Goal: Task Accomplishment & Management: Use online tool/utility

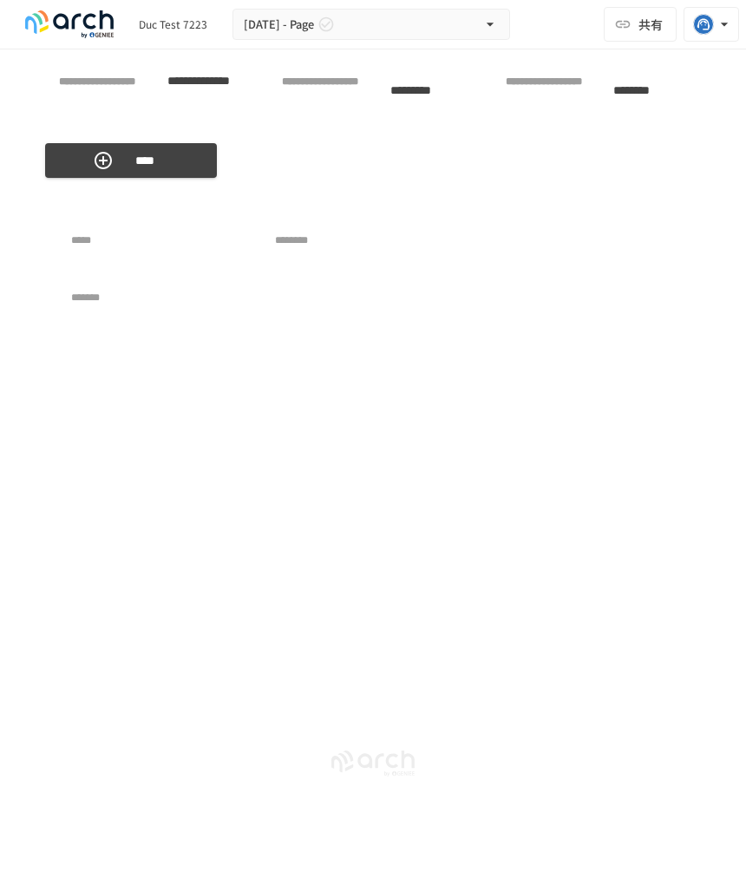
scroll to position [6782, 0]
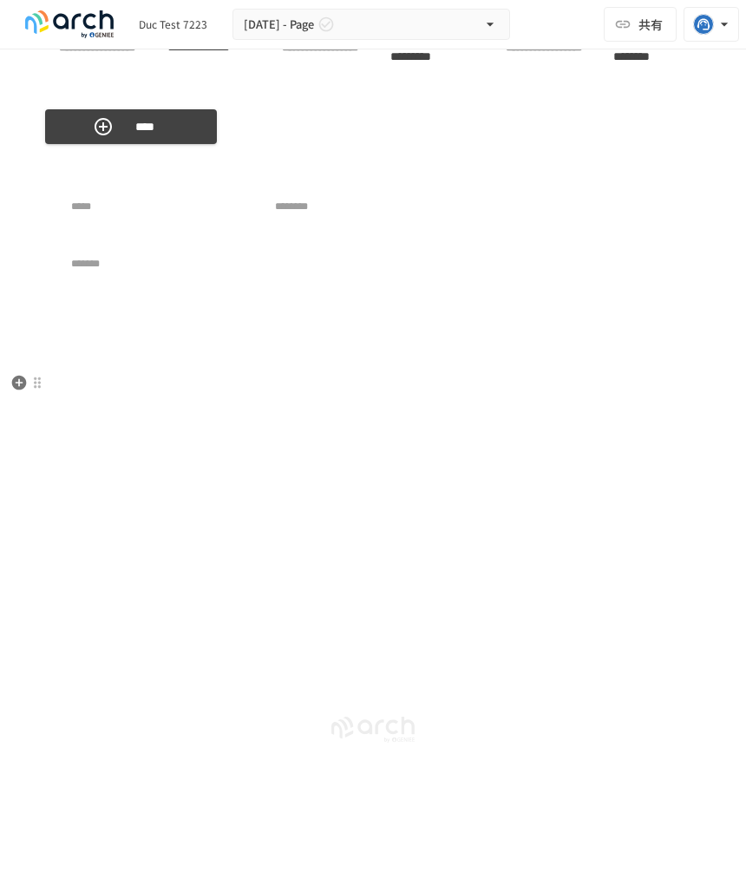
click at [91, 299] on div "***** ******** *******" at bounding box center [369, 249] width 648 height 154
click at [16, 376] on icon "button" at bounding box center [19, 383] width 15 height 15
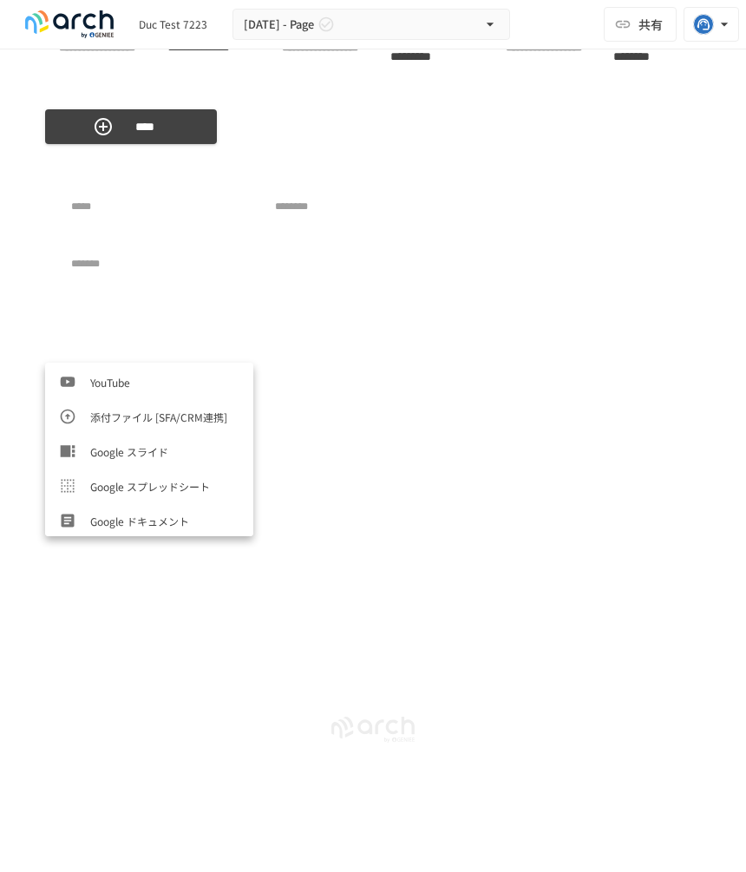
scroll to position [868, 0]
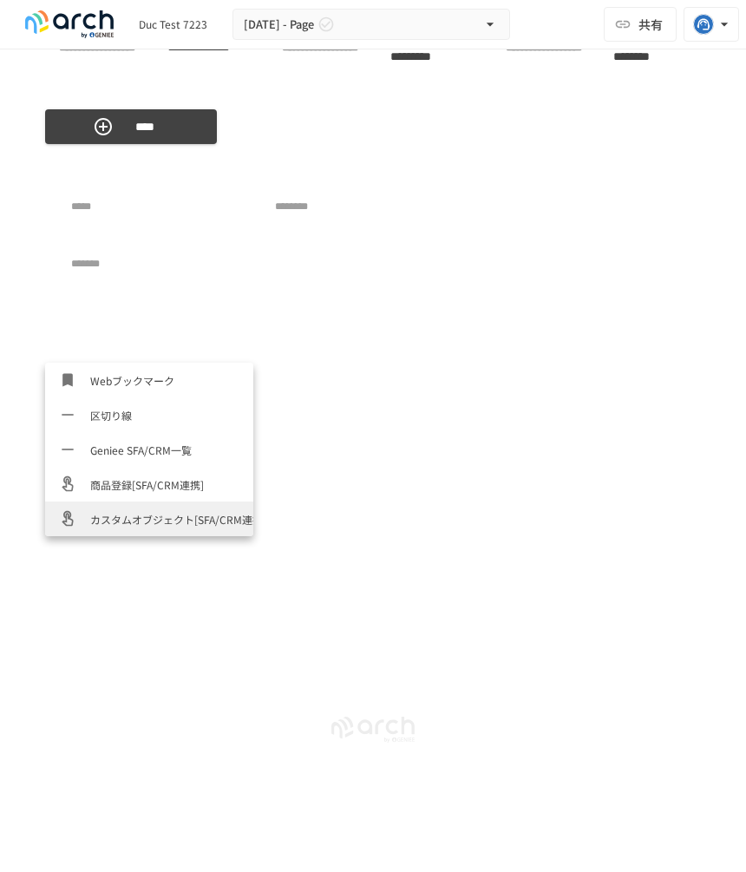
click at [117, 511] on span "カスタムオブジェクト[SFA/CRM連携]" at bounding box center [164, 519] width 149 height 16
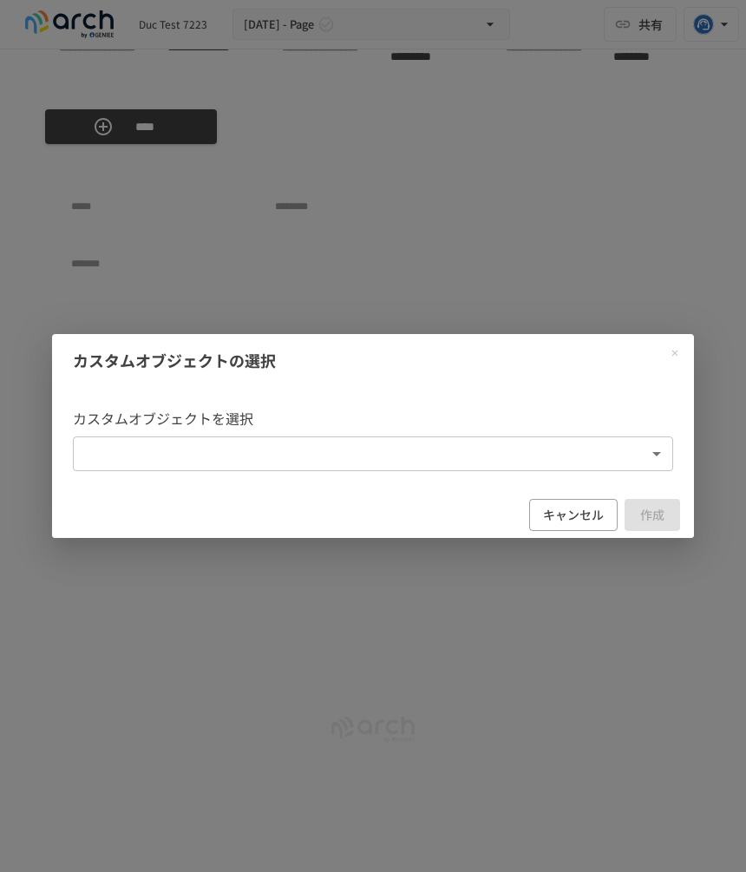
click at [286, 445] on body "**********" at bounding box center [373, 418] width 746 height 836
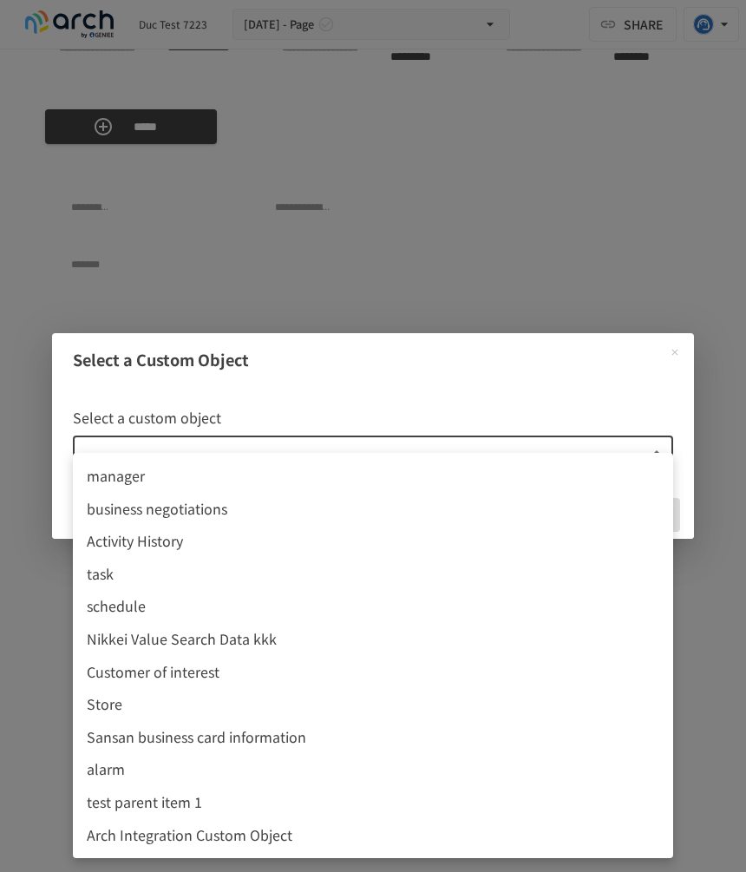
scroll to position [6886, 0]
click at [362, 545] on span "Activity History" at bounding box center [373, 541] width 573 height 23
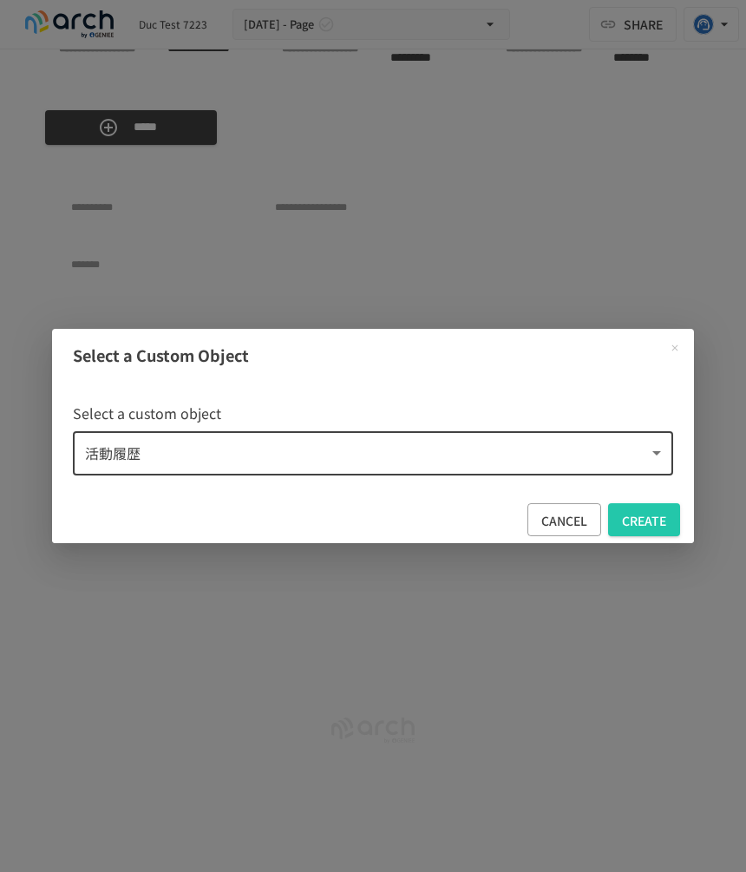
type input "**********"
click at [628, 521] on font "create" at bounding box center [644, 520] width 44 height 17
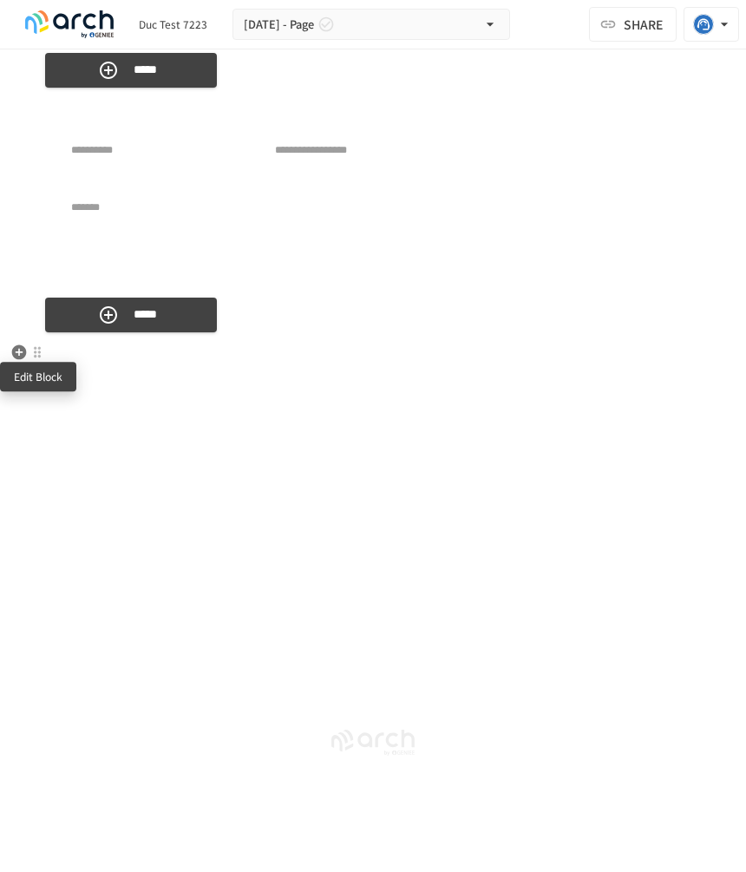
click at [34, 351] on div at bounding box center [37, 352] width 14 height 14
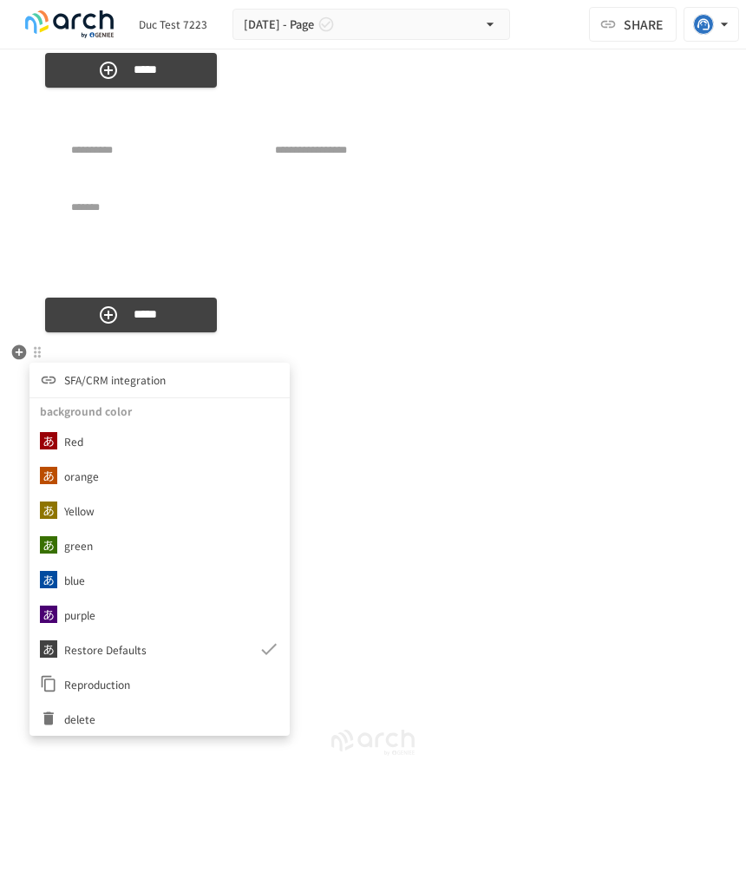
click at [62, 378] on div at bounding box center [52, 379] width 24 height 17
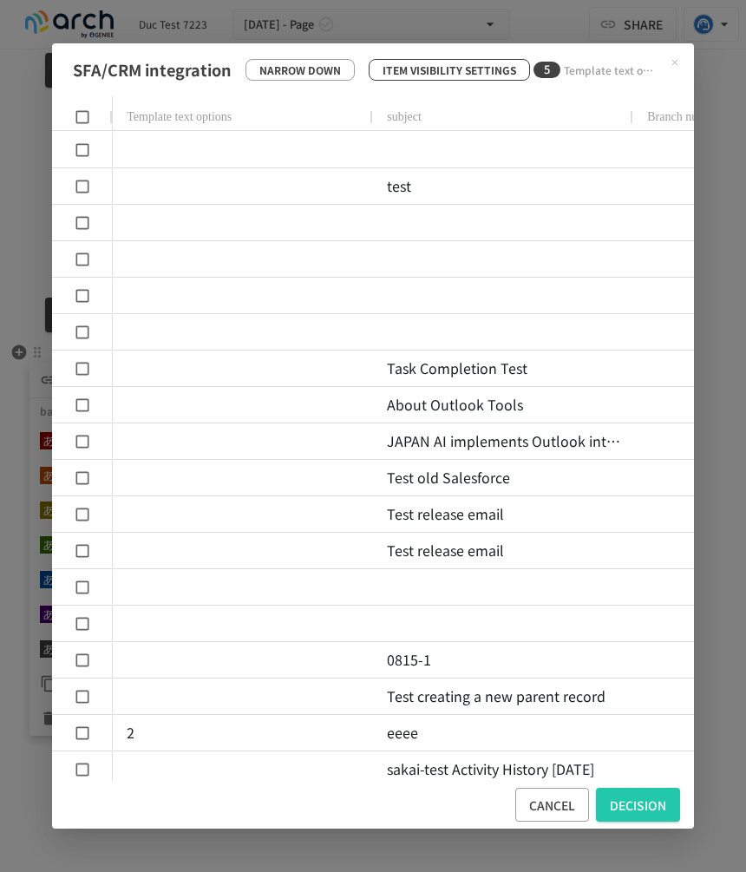
click at [436, 59] on button "Item visibility settings" at bounding box center [449, 70] width 161 height 22
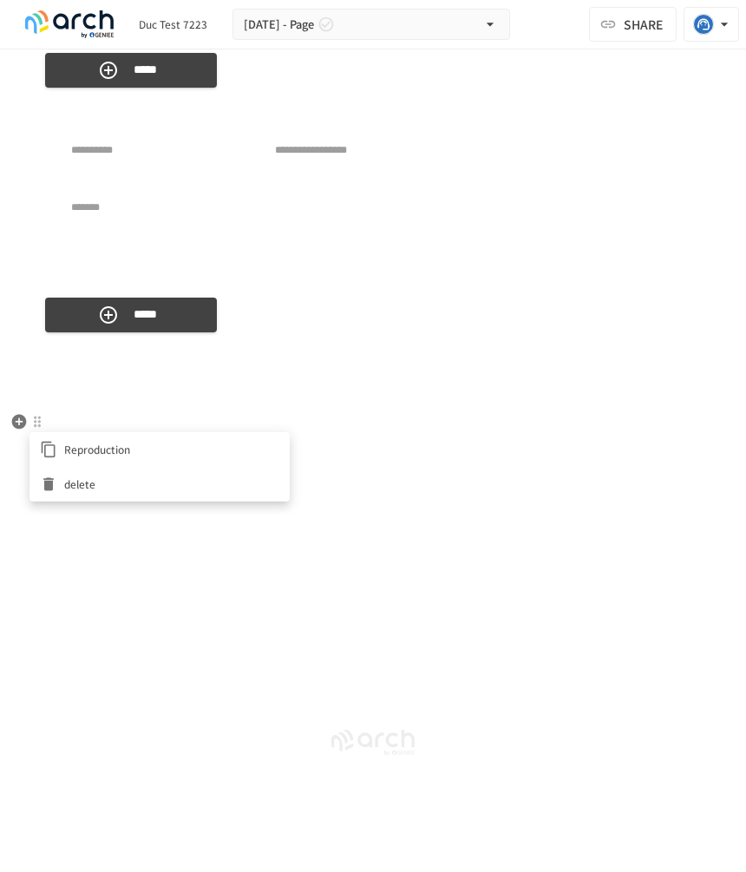
click at [411, 398] on div at bounding box center [373, 436] width 746 height 872
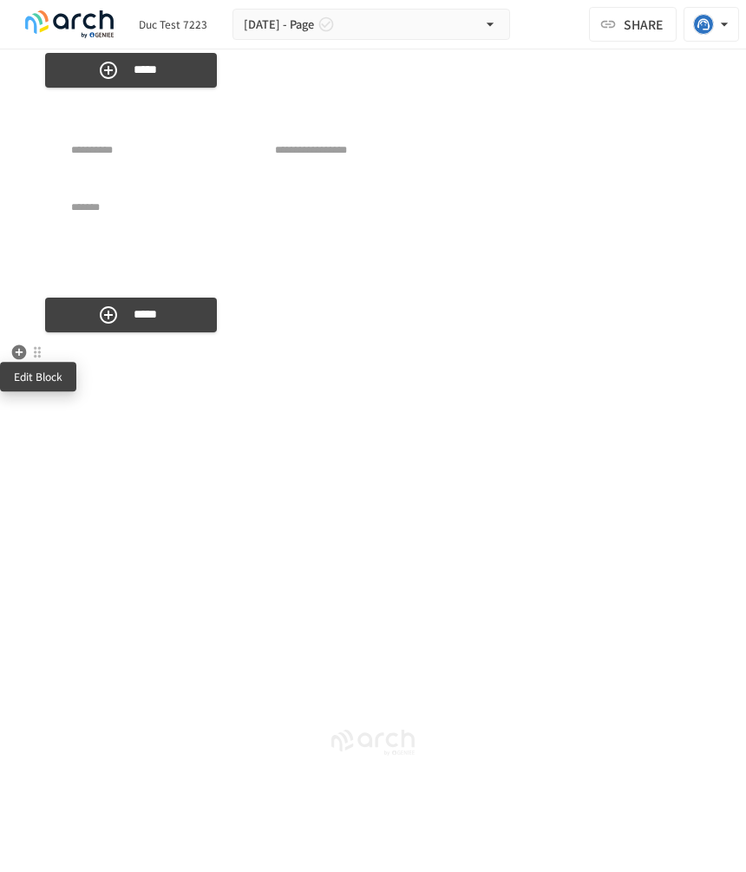
click at [36, 350] on div at bounding box center [37, 352] width 14 height 14
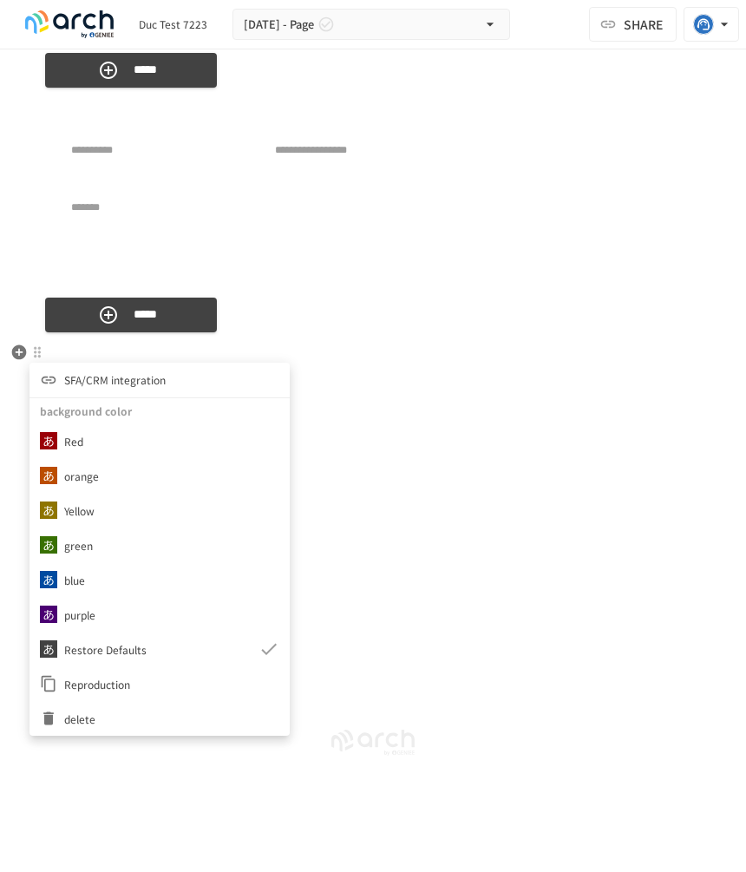
click at [345, 534] on div at bounding box center [373, 436] width 746 height 872
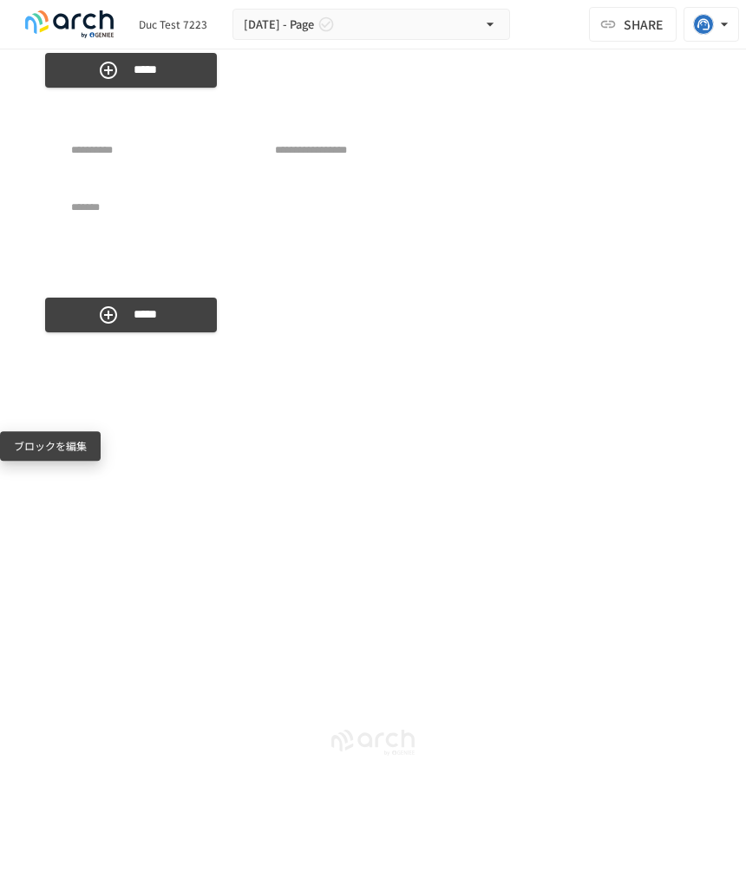
click at [36, 431] on div "ブロックを編集" at bounding box center [50, 446] width 101 height 30
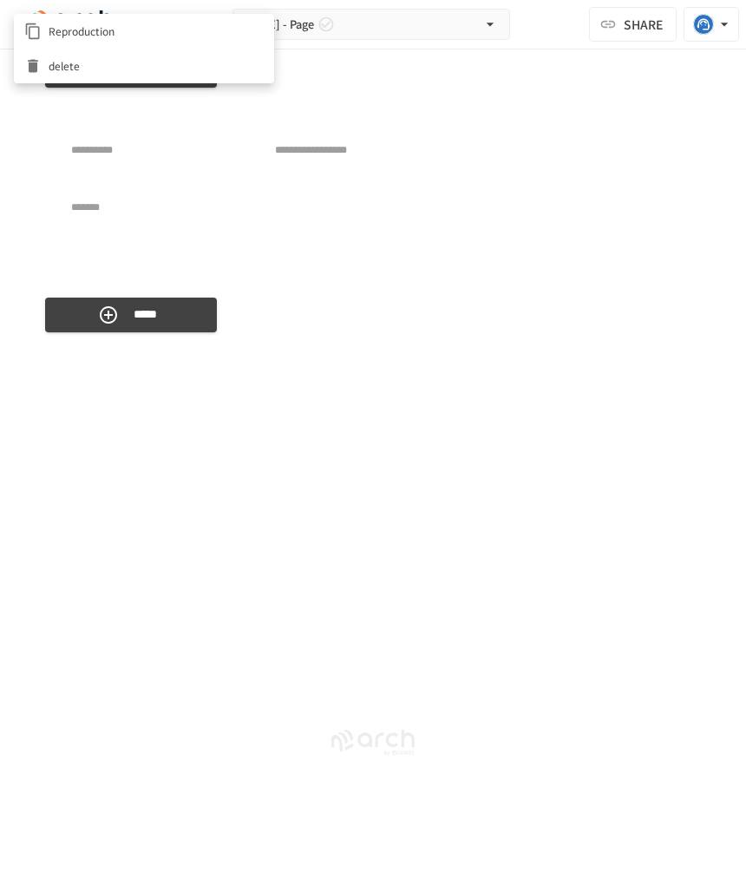
click at [32, 440] on div at bounding box center [373, 436] width 746 height 872
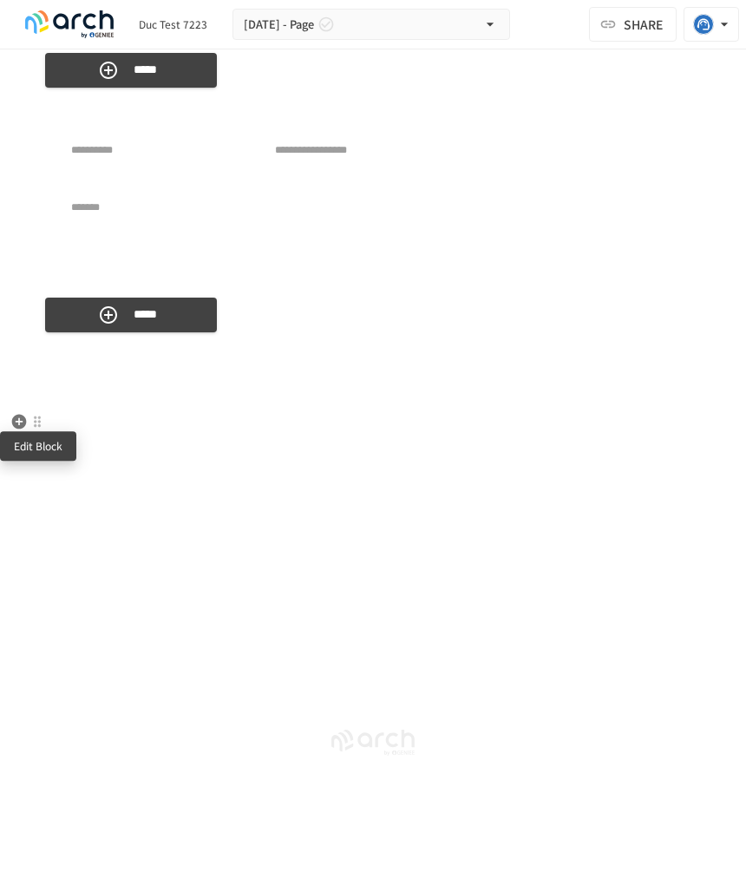
click at [37, 424] on div at bounding box center [37, 422] width 14 height 14
click at [18, 421] on div at bounding box center [373, 436] width 746 height 872
click at [18, 419] on icon "button" at bounding box center [18, 421] width 17 height 17
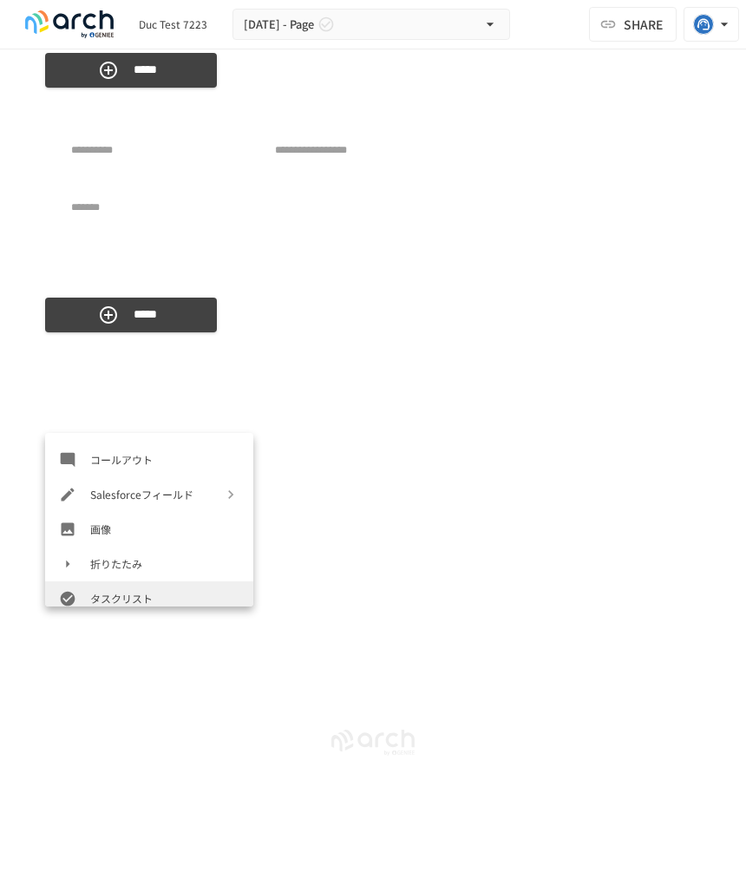
scroll to position [868, 0]
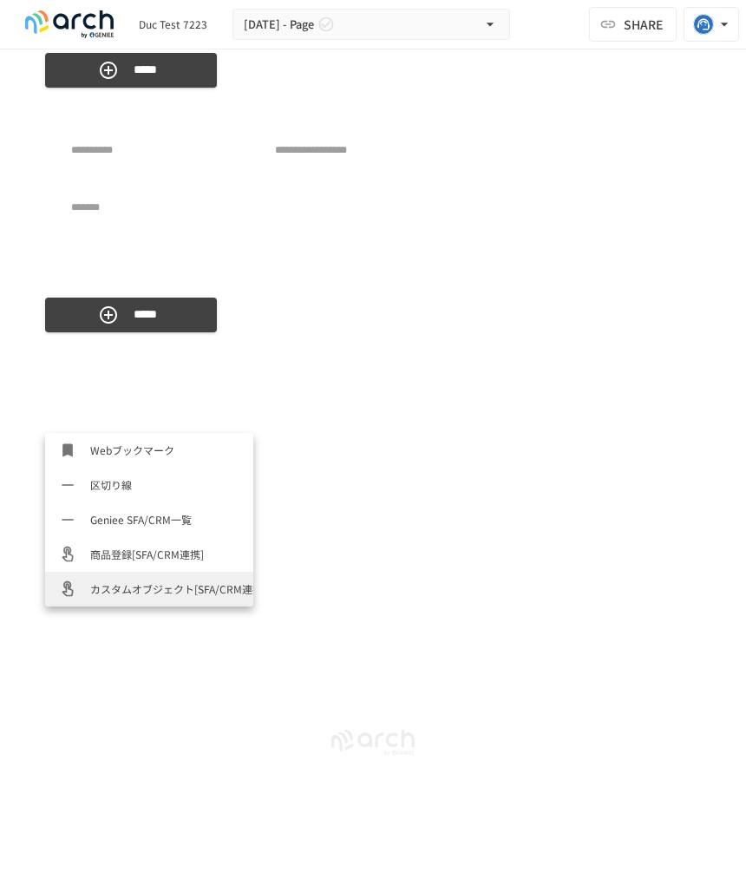
click at [159, 582] on span "カスタムオブジェクト[SFA/CRM連携]" at bounding box center [164, 589] width 149 height 16
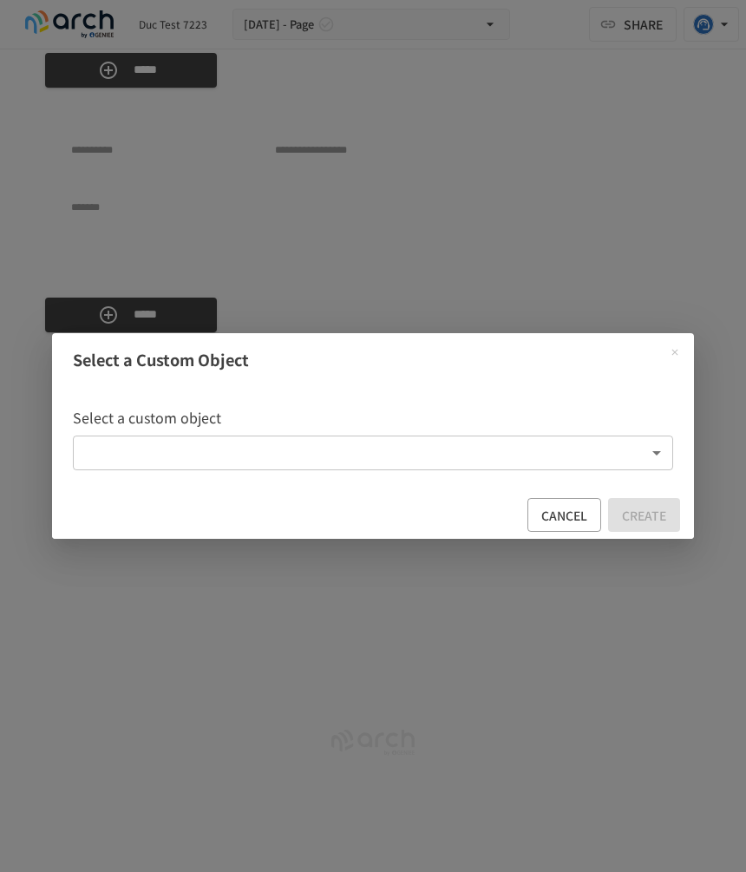
click at [413, 450] on body "**********" at bounding box center [373, 418] width 746 height 836
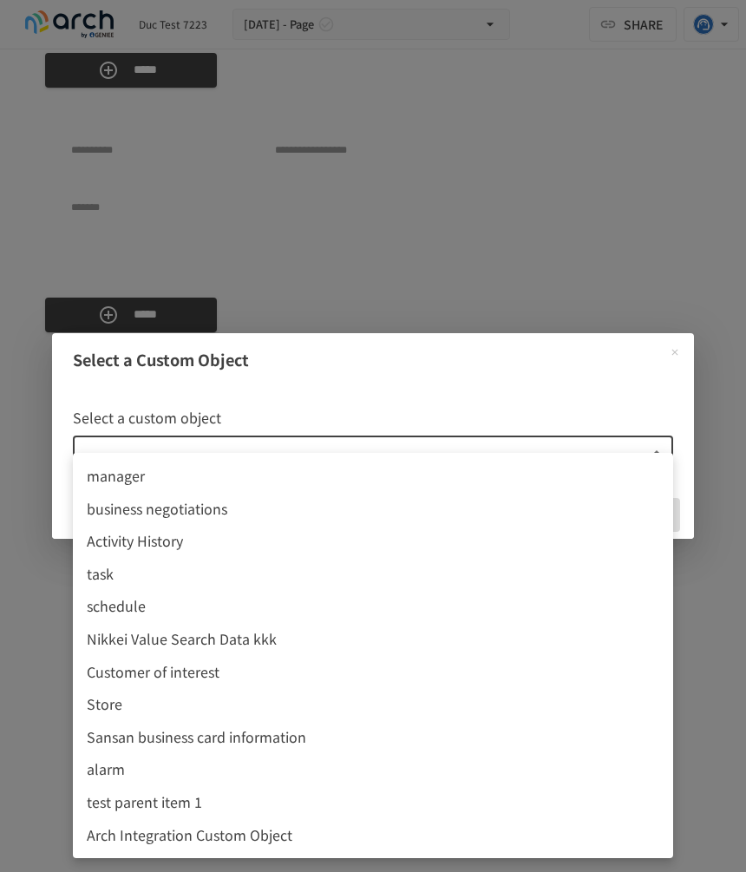
click at [398, 833] on span "Arch Integration Custom Object" at bounding box center [373, 836] width 573 height 23
type input "**********"
